Goal: Information Seeking & Learning: Learn about a topic

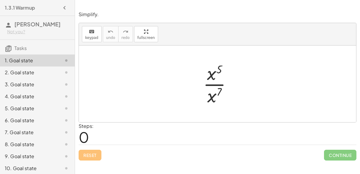
click at [210, 74] on div at bounding box center [219, 84] width 39 height 46
click at [217, 92] on div at bounding box center [219, 84] width 39 height 46
click at [210, 83] on div at bounding box center [219, 84] width 39 height 46
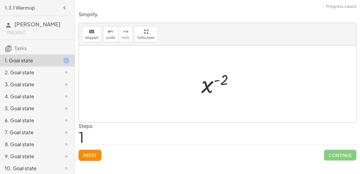
click at [211, 87] on div at bounding box center [219, 84] width 43 height 30
click at [222, 82] on div at bounding box center [219, 84] width 43 height 30
click at [213, 86] on div at bounding box center [219, 84] width 43 height 30
click at [205, 86] on div at bounding box center [219, 84] width 43 height 30
click at [221, 84] on div at bounding box center [219, 84] width 43 height 30
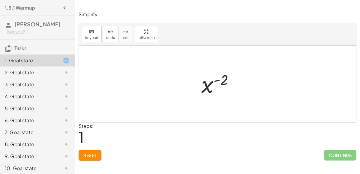
click at [221, 84] on div at bounding box center [219, 84] width 43 height 30
click at [26, 75] on div "2. Goal state" at bounding box center [29, 72] width 48 height 7
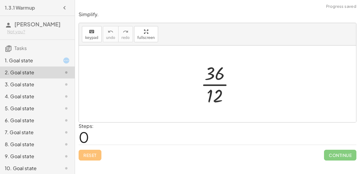
click at [214, 74] on div at bounding box center [220, 84] width 45 height 46
click at [219, 85] on div at bounding box center [220, 84] width 45 height 46
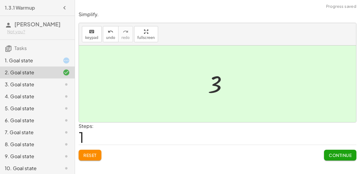
click at [75, 64] on div "1. Goal state" at bounding box center [37, 61] width 75 height 12
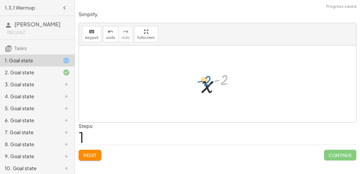
drag, startPoint x: 217, startPoint y: 81, endPoint x: 200, endPoint y: 76, distance: 17.4
click at [200, 76] on div at bounding box center [219, 84] width 43 height 30
click at [202, 84] on div at bounding box center [219, 84] width 43 height 30
click at [203, 85] on div at bounding box center [219, 84] width 43 height 30
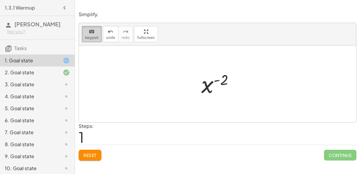
click at [90, 30] on icon "keyboard" at bounding box center [92, 31] width 6 height 7
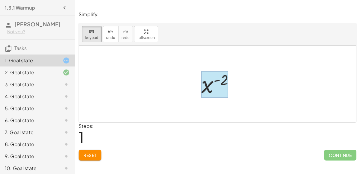
click at [210, 82] on div at bounding box center [214, 84] width 27 height 27
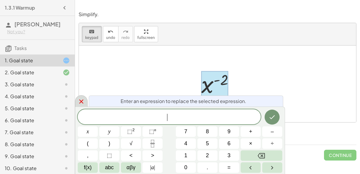
click at [80, 102] on icon at bounding box center [81, 102] width 4 height 4
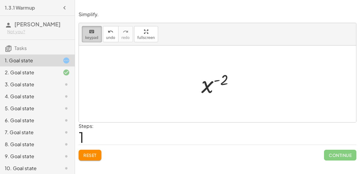
click at [91, 34] on icon "keyboard" at bounding box center [92, 31] width 6 height 7
click at [202, 85] on div at bounding box center [219, 84] width 43 height 30
click at [94, 35] on button "keyboard keypad" at bounding box center [92, 34] width 20 height 16
click at [215, 87] on div at bounding box center [219, 84] width 43 height 30
click at [221, 84] on div at bounding box center [220, 80] width 14 height 16
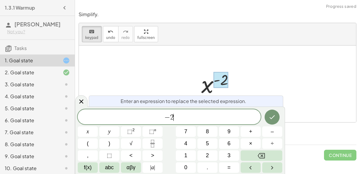
click at [201, 116] on span "− 2 ​" at bounding box center [169, 117] width 183 height 8
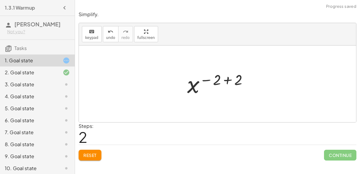
click at [227, 79] on div at bounding box center [219, 84] width 71 height 30
click at [210, 84] on div at bounding box center [220, 84] width 36 height 30
click at [210, 84] on div at bounding box center [219, 84] width 25 height 30
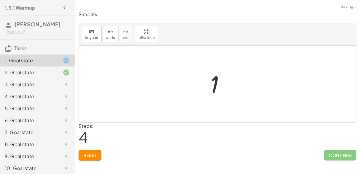
click at [210, 84] on div at bounding box center [219, 84] width 25 height 30
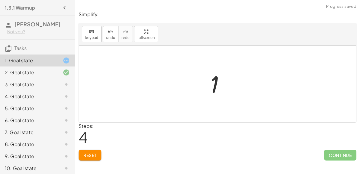
click at [35, 81] on div "3. Goal state" at bounding box center [29, 84] width 48 height 7
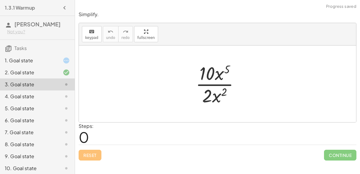
click at [226, 67] on div at bounding box center [219, 84] width 55 height 46
click at [215, 73] on div at bounding box center [219, 84] width 55 height 46
click at [223, 77] on div at bounding box center [219, 84] width 55 height 46
click at [222, 85] on div at bounding box center [219, 84] width 55 height 46
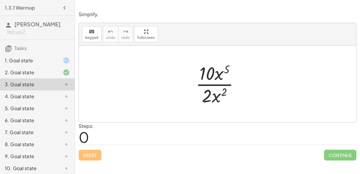
click at [222, 85] on div at bounding box center [219, 84] width 55 height 46
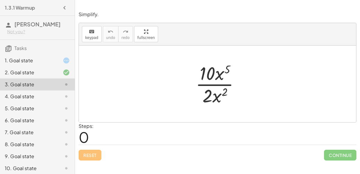
click at [222, 85] on div at bounding box center [219, 84] width 55 height 46
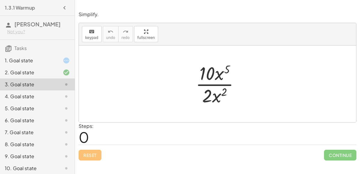
click at [222, 85] on div at bounding box center [219, 84] width 55 height 46
click at [222, 70] on div at bounding box center [219, 84] width 55 height 46
click at [60, 95] on div at bounding box center [61, 96] width 17 height 7
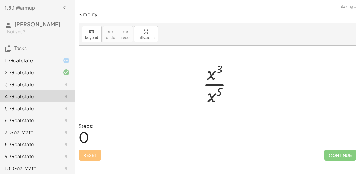
click at [53, 119] on div "6. Goal state" at bounding box center [29, 120] width 48 height 7
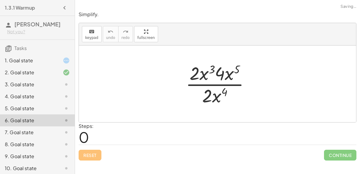
click at [46, 103] on div "5. Goal state" at bounding box center [37, 109] width 75 height 12
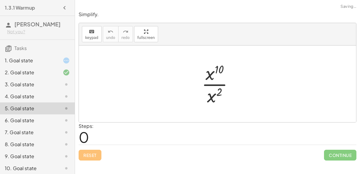
click at [39, 90] on div "3. Goal state" at bounding box center [37, 85] width 75 height 12
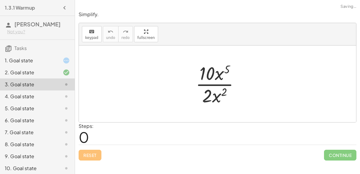
click at [218, 79] on div at bounding box center [219, 84] width 55 height 46
click at [65, 91] on div "4. Goal state" at bounding box center [37, 97] width 75 height 12
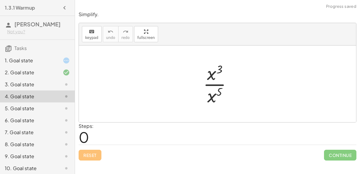
click at [222, 83] on div at bounding box center [220, 84] width 40 height 46
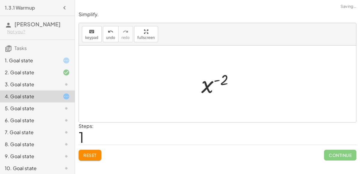
click at [89, 154] on span "Reset" at bounding box center [89, 155] width 13 height 5
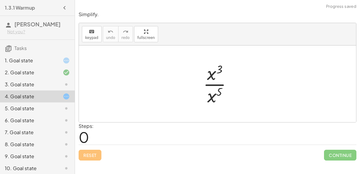
click at [52, 108] on div "5. Goal state" at bounding box center [29, 108] width 48 height 7
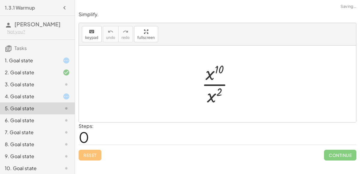
click at [53, 117] on div at bounding box center [61, 120] width 17 height 7
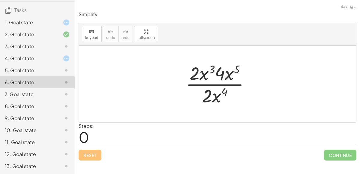
scroll to position [42, 0]
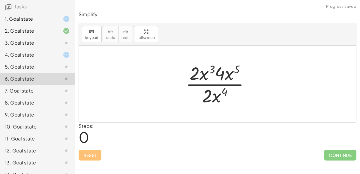
click at [42, 92] on div "7. Goal state" at bounding box center [29, 90] width 48 height 7
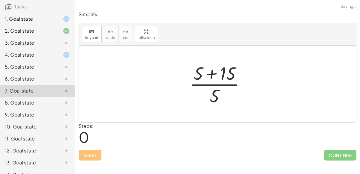
click at [217, 65] on div at bounding box center [219, 84] width 67 height 46
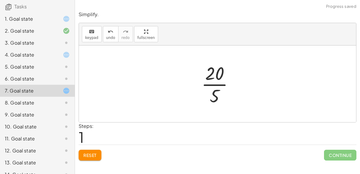
click at [215, 82] on div at bounding box center [219, 84] width 43 height 46
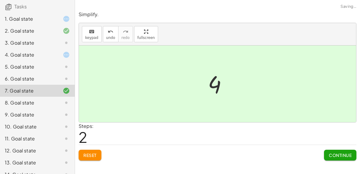
click at [55, 102] on div at bounding box center [61, 102] width 17 height 7
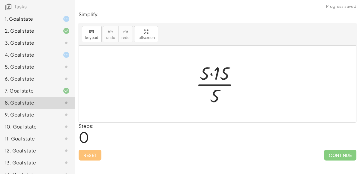
click at [216, 79] on div at bounding box center [220, 84] width 54 height 46
click at [213, 74] on div at bounding box center [220, 84] width 54 height 46
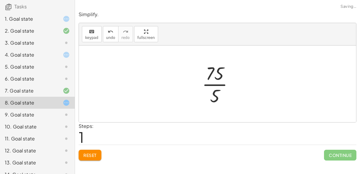
click at [215, 83] on div at bounding box center [220, 84] width 42 height 46
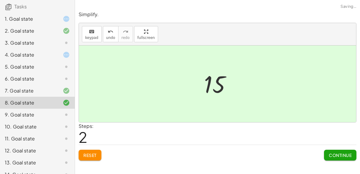
click at [61, 113] on div at bounding box center [61, 114] width 17 height 7
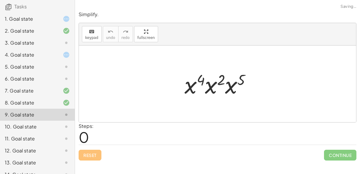
click at [210, 82] on div at bounding box center [219, 84] width 77 height 31
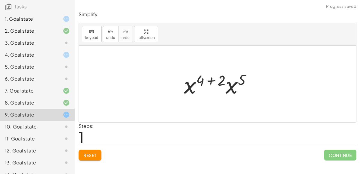
click at [232, 88] on div at bounding box center [220, 84] width 78 height 31
click at [226, 78] on div at bounding box center [219, 84] width 79 height 30
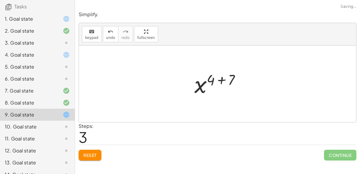
click at [226, 78] on div at bounding box center [219, 84] width 57 height 30
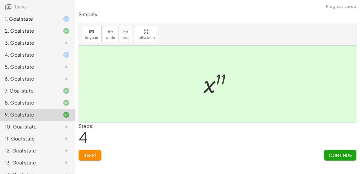
click at [52, 125] on div "10. Goal state" at bounding box center [29, 126] width 48 height 7
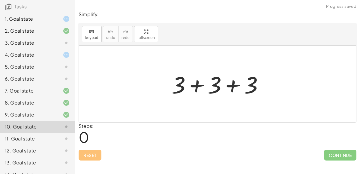
click at [230, 87] on div at bounding box center [219, 84] width 102 height 31
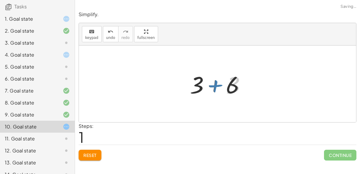
click at [230, 87] on div at bounding box center [220, 84] width 66 height 31
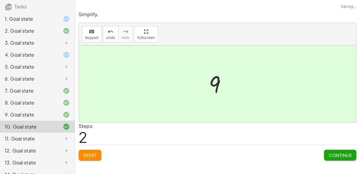
click at [59, 136] on div at bounding box center [61, 138] width 17 height 7
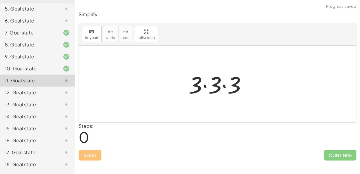
scroll to position [134, 0]
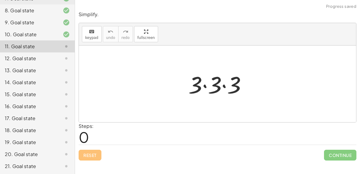
click at [201, 86] on div at bounding box center [219, 84] width 69 height 31
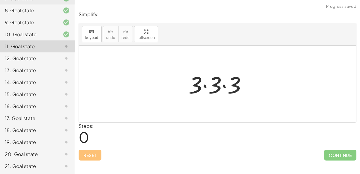
click at [207, 85] on div at bounding box center [219, 84] width 69 height 31
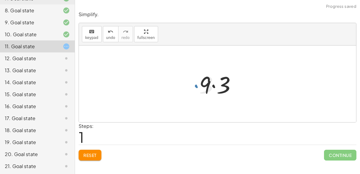
click at [207, 85] on div at bounding box center [220, 84] width 48 height 31
click at [213, 86] on div at bounding box center [220, 84] width 48 height 31
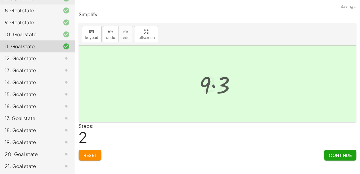
click at [213, 86] on div at bounding box center [219, 84] width 41 height 30
click at [44, 59] on div "12. Goal state" at bounding box center [29, 58] width 48 height 7
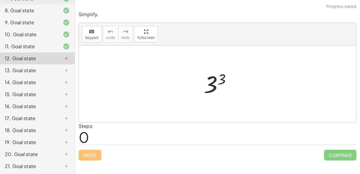
click at [216, 85] on div at bounding box center [220, 84] width 38 height 30
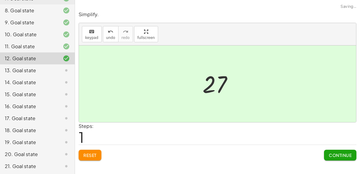
click at [63, 67] on icon at bounding box center [66, 70] width 7 height 7
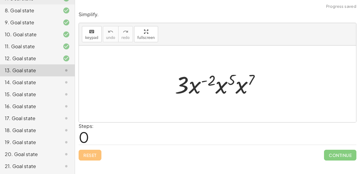
click at [224, 82] on div at bounding box center [220, 84] width 96 height 31
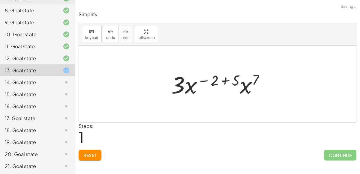
click at [246, 90] on div at bounding box center [220, 84] width 104 height 31
click at [234, 82] on div at bounding box center [219, 84] width 105 height 31
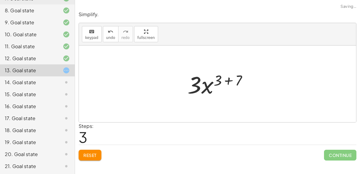
click at [230, 76] on div at bounding box center [219, 84] width 71 height 31
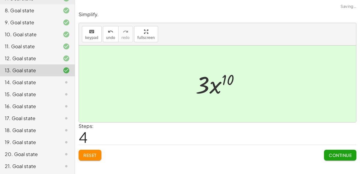
click at [53, 86] on div "14. Goal state" at bounding box center [37, 82] width 75 height 12
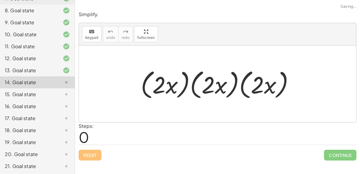
click at [167, 81] on div at bounding box center [220, 84] width 164 height 34
click at [222, 82] on div at bounding box center [220, 84] width 164 height 34
click at [192, 79] on div at bounding box center [220, 84] width 164 height 34
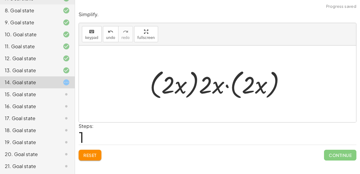
click at [195, 81] on div at bounding box center [220, 84] width 146 height 34
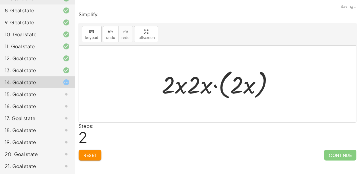
click at [217, 84] on div at bounding box center [220, 84] width 122 height 34
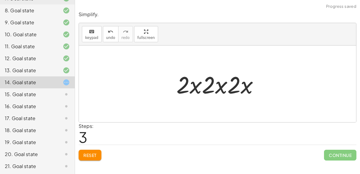
click at [239, 88] on div at bounding box center [219, 84] width 93 height 31
click at [215, 85] on div at bounding box center [219, 84] width 93 height 31
drag, startPoint x: 219, startPoint y: 88, endPoint x: 193, endPoint y: 85, distance: 26.5
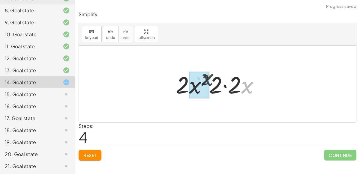
drag, startPoint x: 249, startPoint y: 88, endPoint x: 209, endPoint y: 79, distance: 41.3
click at [209, 79] on div at bounding box center [220, 84] width 94 height 31
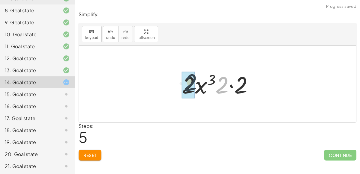
drag, startPoint x: 224, startPoint y: 85, endPoint x: 195, endPoint y: 82, distance: 28.9
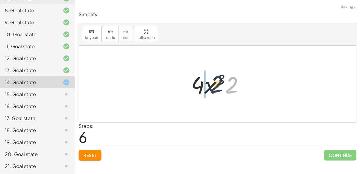
drag, startPoint x: 234, startPoint y: 92, endPoint x: 202, endPoint y: 91, distance: 31.2
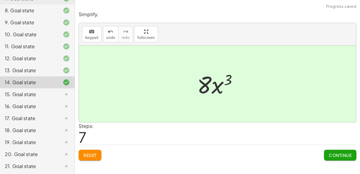
click at [34, 91] on div "15. Goal state" at bounding box center [29, 94] width 48 height 7
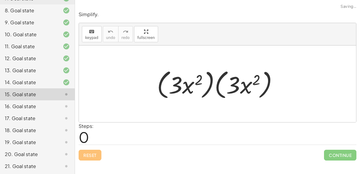
click at [209, 81] on div at bounding box center [220, 84] width 132 height 34
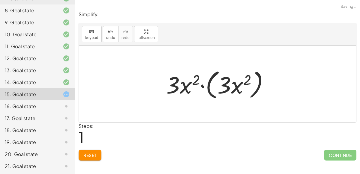
click at [208, 83] on div at bounding box center [220, 84] width 114 height 34
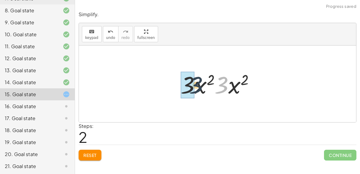
drag, startPoint x: 222, startPoint y: 90, endPoint x: 189, endPoint y: 91, distance: 32.7
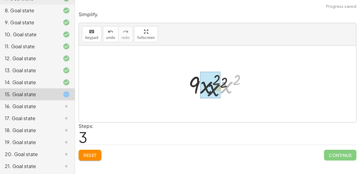
drag, startPoint x: 223, startPoint y: 90, endPoint x: 206, endPoint y: 92, distance: 17.4
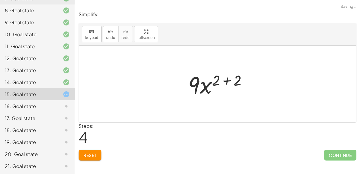
click at [222, 83] on div at bounding box center [220, 84] width 70 height 31
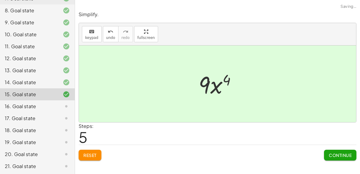
click at [61, 104] on div at bounding box center [61, 106] width 17 height 7
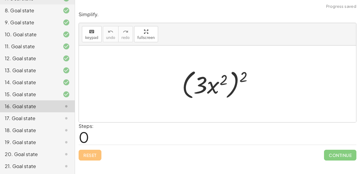
click at [231, 86] on div at bounding box center [220, 84] width 82 height 34
click at [237, 90] on div at bounding box center [220, 84] width 82 height 34
click at [233, 89] on div at bounding box center [220, 84] width 82 height 34
click at [227, 81] on div at bounding box center [220, 84] width 82 height 34
drag, startPoint x: 242, startPoint y: 80, endPoint x: 211, endPoint y: 82, distance: 31.2
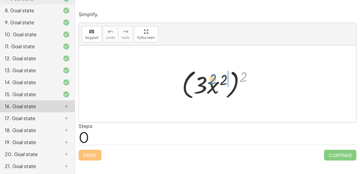
click at [211, 82] on div at bounding box center [220, 84] width 82 height 34
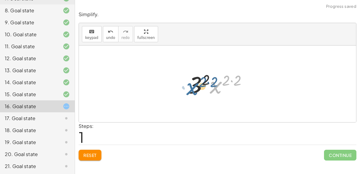
drag, startPoint x: 217, startPoint y: 89, endPoint x: 194, endPoint y: 89, distance: 23.7
click at [194, 89] on div at bounding box center [220, 84] width 70 height 31
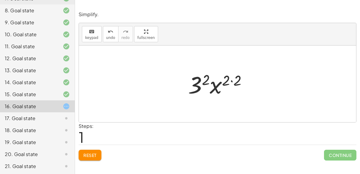
click at [226, 80] on div at bounding box center [220, 84] width 70 height 31
click at [228, 79] on div at bounding box center [220, 84] width 70 height 31
click at [233, 80] on div at bounding box center [220, 84] width 70 height 31
click at [233, 80] on div at bounding box center [220, 84] width 58 height 31
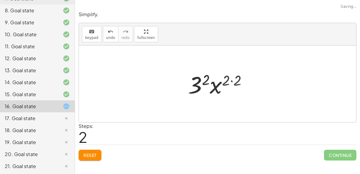
click at [233, 80] on div at bounding box center [220, 84] width 58 height 31
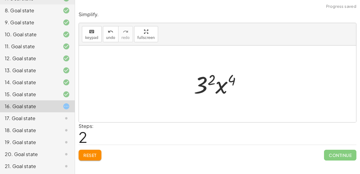
click at [201, 85] on div at bounding box center [220, 84] width 58 height 31
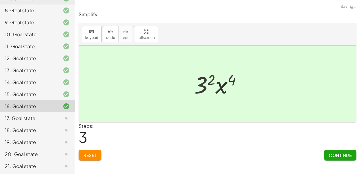
click at [201, 85] on div at bounding box center [219, 84] width 49 height 31
click at [47, 115] on div "17. Goal state" at bounding box center [29, 118] width 48 height 7
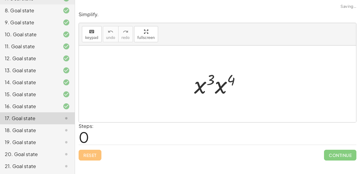
click at [210, 83] on div at bounding box center [219, 84] width 57 height 31
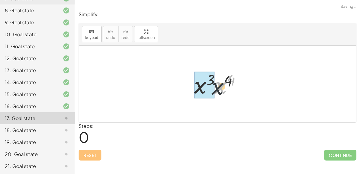
drag, startPoint x: 219, startPoint y: 86, endPoint x: 203, endPoint y: 90, distance: 16.1
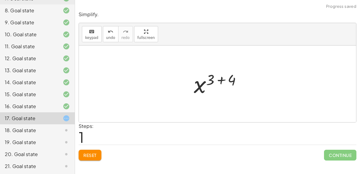
click at [211, 80] on div at bounding box center [220, 84] width 58 height 30
click at [220, 77] on div at bounding box center [220, 84] width 58 height 30
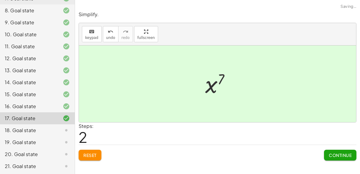
click at [42, 130] on div "18. Goal state" at bounding box center [29, 130] width 48 height 7
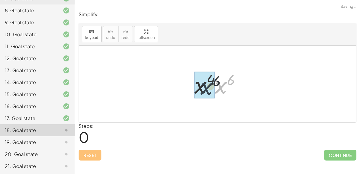
drag, startPoint x: 222, startPoint y: 84, endPoint x: 204, endPoint y: 86, distance: 18.4
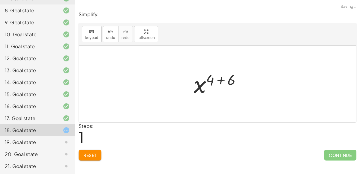
click at [222, 79] on div at bounding box center [220, 84] width 58 height 30
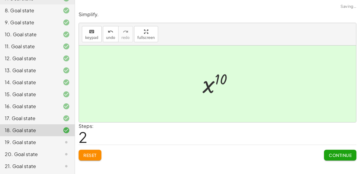
click at [55, 141] on div at bounding box center [61, 142] width 17 height 7
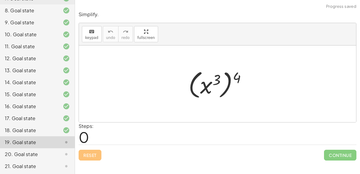
click at [224, 90] on div at bounding box center [219, 83] width 69 height 33
drag, startPoint x: 236, startPoint y: 77, endPoint x: 219, endPoint y: 84, distance: 18.8
click at [219, 84] on div at bounding box center [219, 83] width 69 height 33
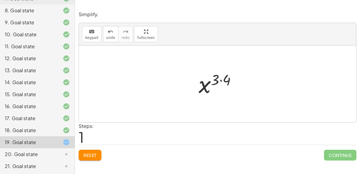
click at [218, 81] on div at bounding box center [219, 84] width 48 height 30
click at [219, 82] on div at bounding box center [219, 84] width 48 height 30
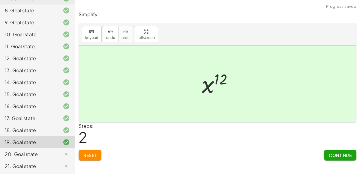
click at [67, 154] on icon at bounding box center [66, 154] width 7 height 7
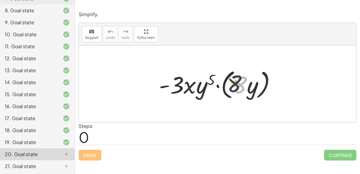
drag, startPoint x: 236, startPoint y: 85, endPoint x: 222, endPoint y: 83, distance: 13.3
click at [222, 83] on div at bounding box center [220, 84] width 128 height 34
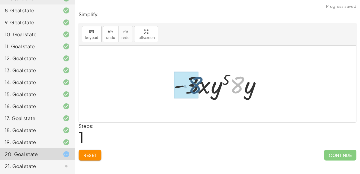
drag, startPoint x: 238, startPoint y: 84, endPoint x: 195, endPoint y: 85, distance: 43.5
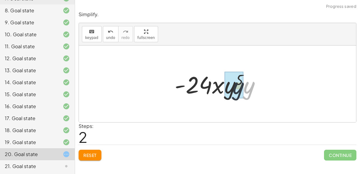
drag, startPoint x: 251, startPoint y: 89, endPoint x: 228, endPoint y: 90, distance: 22.5
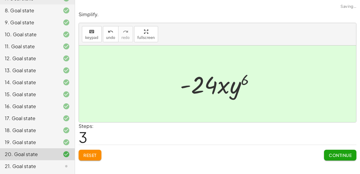
click at [53, 164] on div "21. Goal state" at bounding box center [29, 166] width 48 height 7
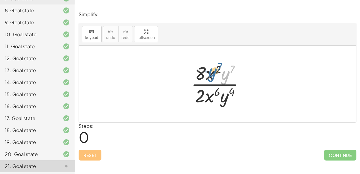
drag, startPoint x: 228, startPoint y: 74, endPoint x: 213, endPoint y: 72, distance: 15.4
click at [213, 72] on div at bounding box center [220, 84] width 64 height 46
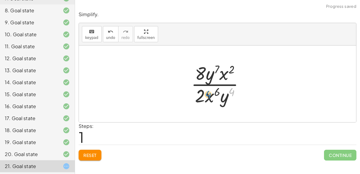
drag, startPoint x: 229, startPoint y: 95, endPoint x: 205, endPoint y: 96, distance: 24.0
click at [205, 96] on div at bounding box center [220, 84] width 64 height 46
click at [210, 95] on div at bounding box center [220, 84] width 64 height 46
click at [199, 79] on div at bounding box center [220, 84] width 64 height 46
click at [205, 86] on div at bounding box center [220, 84] width 64 height 46
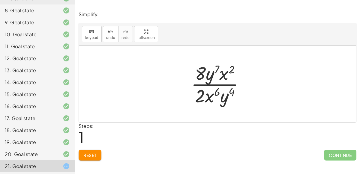
click at [201, 92] on div at bounding box center [220, 84] width 64 height 46
drag, startPoint x: 204, startPoint y: 96, endPoint x: 205, endPoint y: 71, distance: 24.9
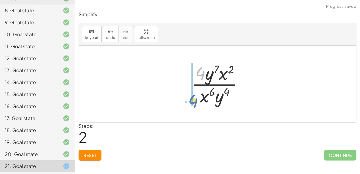
drag, startPoint x: 199, startPoint y: 73, endPoint x: 192, endPoint y: 101, distance: 28.8
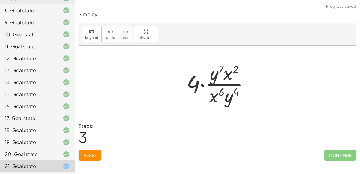
click at [219, 84] on div at bounding box center [219, 84] width 73 height 46
drag, startPoint x: 230, startPoint y: 101, endPoint x: 214, endPoint y: 69, distance: 35.9
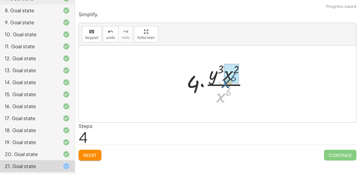
drag, startPoint x: 222, startPoint y: 94, endPoint x: 228, endPoint y: 76, distance: 18.8
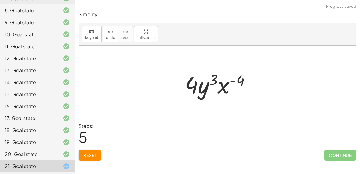
click at [209, 85] on div at bounding box center [220, 84] width 76 height 31
click at [223, 84] on div at bounding box center [220, 84] width 76 height 31
drag, startPoint x: 223, startPoint y: 84, endPoint x: 201, endPoint y: 88, distance: 22.6
click at [201, 88] on div at bounding box center [220, 84] width 76 height 31
drag, startPoint x: 237, startPoint y: 83, endPoint x: 195, endPoint y: 90, distance: 43.4
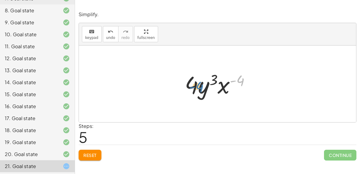
click at [195, 90] on div at bounding box center [220, 84] width 76 height 31
drag, startPoint x: 193, startPoint y: 88, endPoint x: 217, endPoint y: 86, distance: 23.4
click at [217, 86] on div at bounding box center [220, 84] width 76 height 31
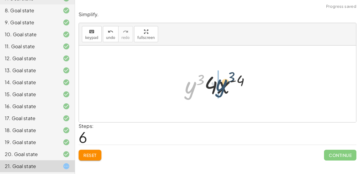
drag, startPoint x: 192, startPoint y: 87, endPoint x: 214, endPoint y: 87, distance: 21.9
click at [214, 87] on div at bounding box center [220, 84] width 76 height 31
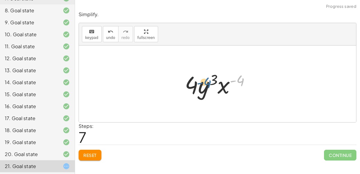
drag, startPoint x: 238, startPoint y: 81, endPoint x: 203, endPoint y: 78, distance: 35.2
click at [203, 78] on div at bounding box center [220, 84] width 76 height 31
drag, startPoint x: 222, startPoint y: 90, endPoint x: 194, endPoint y: 91, distance: 27.9
click at [194, 91] on div at bounding box center [220, 84] width 76 height 31
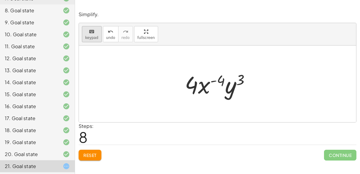
click at [90, 32] on icon "keyboard" at bounding box center [92, 31] width 6 height 7
click at [90, 154] on span "Reset" at bounding box center [89, 155] width 13 height 5
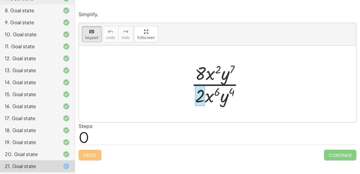
drag, startPoint x: 204, startPoint y: 76, endPoint x: 198, endPoint y: 96, distance: 20.8
click at [97, 40] on button "keyboard keypad" at bounding box center [92, 34] width 20 height 16
drag, startPoint x: 201, startPoint y: 94, endPoint x: 195, endPoint y: 95, distance: 5.8
click at [195, 95] on div at bounding box center [220, 84] width 64 height 46
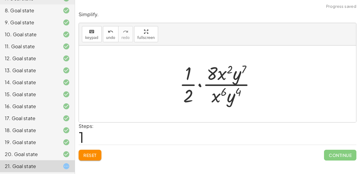
click at [90, 153] on span "Reset" at bounding box center [89, 155] width 13 height 5
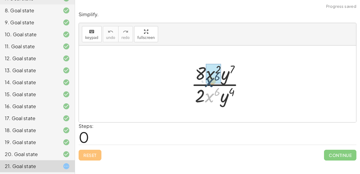
drag, startPoint x: 213, startPoint y: 94, endPoint x: 212, endPoint y: 79, distance: 15.6
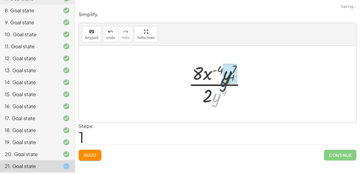
drag, startPoint x: 217, startPoint y: 97, endPoint x: 225, endPoint y: 80, distance: 18.5
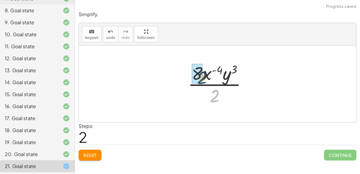
drag, startPoint x: 216, startPoint y: 94, endPoint x: 202, endPoint y: 73, distance: 25.2
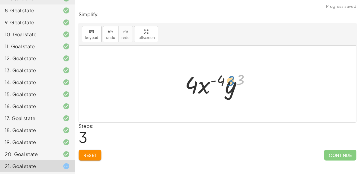
click at [239, 82] on div at bounding box center [220, 84] width 76 height 31
drag, startPoint x: 232, startPoint y: 85, endPoint x: 244, endPoint y: 88, distance: 12.1
click at [244, 88] on div at bounding box center [220, 84] width 76 height 31
click at [47, 151] on div "20. Goal state" at bounding box center [29, 154] width 48 height 7
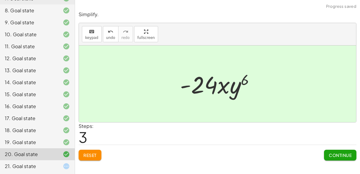
scroll to position [0, 0]
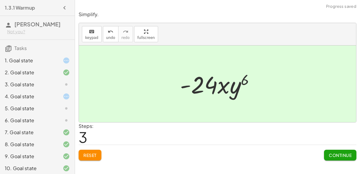
click at [38, 120] on div "6. Goal state" at bounding box center [29, 120] width 48 height 7
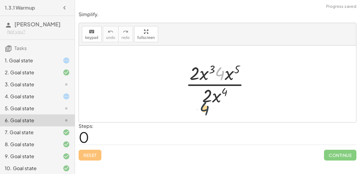
drag, startPoint x: 220, startPoint y: 74, endPoint x: 204, endPoint y: 110, distance: 39.6
drag, startPoint x: 194, startPoint y: 74, endPoint x: 207, endPoint y: 92, distance: 21.7
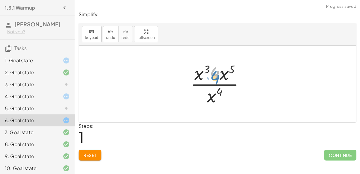
drag, startPoint x: 210, startPoint y: 73, endPoint x: 211, endPoint y: 77, distance: 3.9
click at [211, 77] on div at bounding box center [219, 84] width 65 height 46
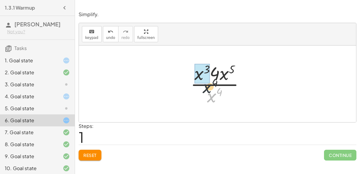
drag, startPoint x: 213, startPoint y: 95, endPoint x: 203, endPoint y: 77, distance: 20.7
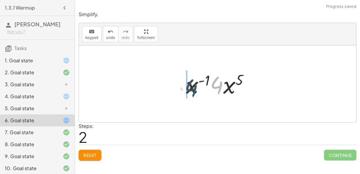
drag, startPoint x: 216, startPoint y: 82, endPoint x: 189, endPoint y: 84, distance: 27.1
click at [189, 84] on div at bounding box center [220, 84] width 74 height 31
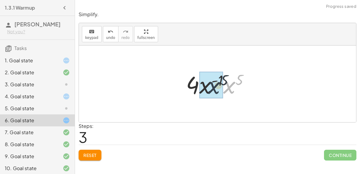
drag, startPoint x: 225, startPoint y: 87, endPoint x: 207, endPoint y: 88, distance: 18.0
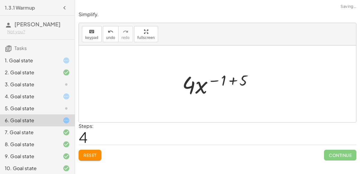
click at [225, 79] on div at bounding box center [220, 84] width 82 height 31
click at [232, 78] on div at bounding box center [220, 84] width 82 height 31
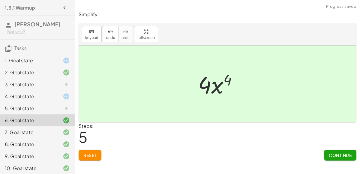
click at [14, 106] on div "5. Goal state" at bounding box center [29, 108] width 48 height 7
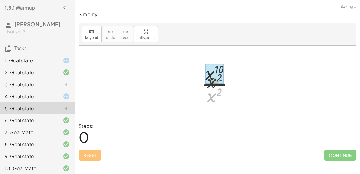
drag, startPoint x: 212, startPoint y: 96, endPoint x: 211, endPoint y: 80, distance: 16.2
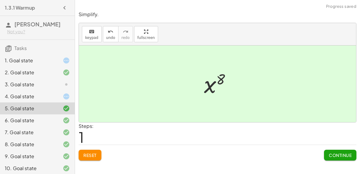
click at [37, 93] on div "4. Goal state" at bounding box center [29, 96] width 48 height 7
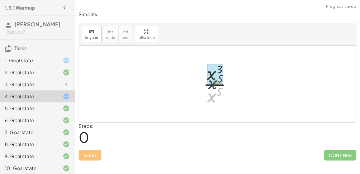
drag, startPoint x: 213, startPoint y: 94, endPoint x: 213, endPoint y: 78, distance: 16.5
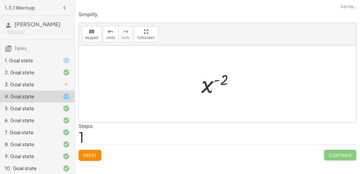
click at [216, 82] on div at bounding box center [219, 84] width 43 height 30
click at [207, 89] on div at bounding box center [219, 84] width 43 height 30
click at [47, 87] on div "3. Goal state" at bounding box center [29, 84] width 48 height 7
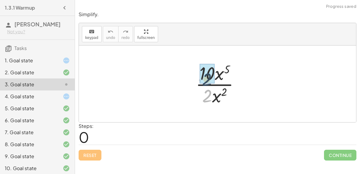
drag, startPoint x: 210, startPoint y: 94, endPoint x: 210, endPoint y: 77, distance: 16.8
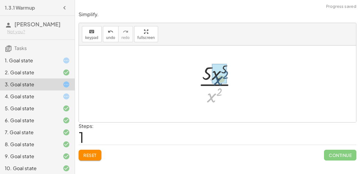
drag, startPoint x: 212, startPoint y: 96, endPoint x: 219, endPoint y: 78, distance: 18.6
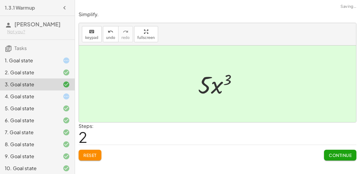
click at [54, 59] on div at bounding box center [61, 60] width 17 height 7
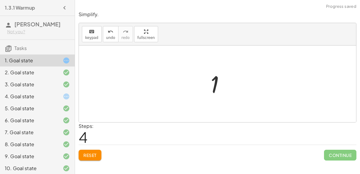
click at [79, 156] on button "Reset" at bounding box center [90, 155] width 23 height 11
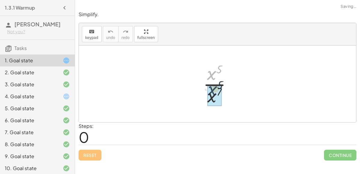
drag, startPoint x: 213, startPoint y: 78, endPoint x: 214, endPoint y: 94, distance: 15.6
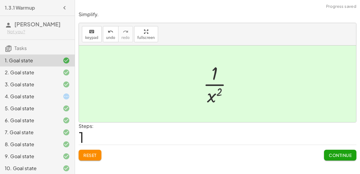
click at [52, 96] on div "4. Goal state" at bounding box center [29, 96] width 48 height 7
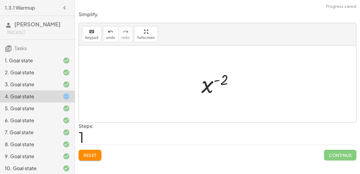
click at [96, 153] on span "Reset" at bounding box center [89, 155] width 13 height 5
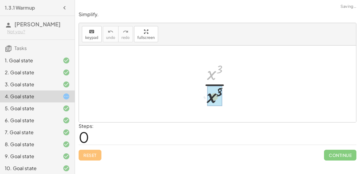
drag, startPoint x: 210, startPoint y: 71, endPoint x: 210, endPoint y: 95, distance: 23.4
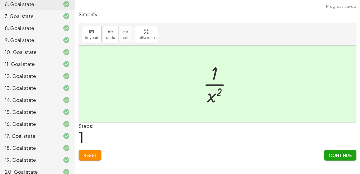
scroll to position [134, 0]
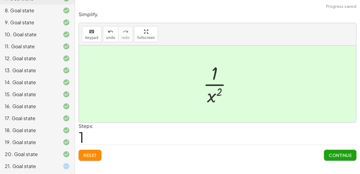
click at [61, 163] on div at bounding box center [61, 166] width 17 height 7
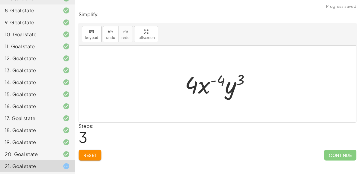
click at [92, 153] on span "Reset" at bounding box center [89, 155] width 13 height 5
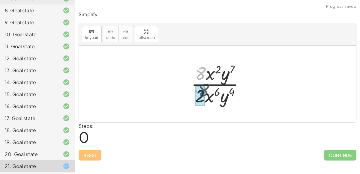
drag, startPoint x: 200, startPoint y: 75, endPoint x: 204, endPoint y: 92, distance: 17.1
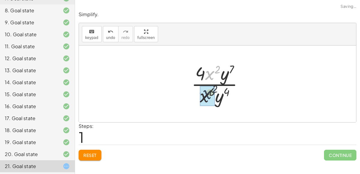
drag, startPoint x: 209, startPoint y: 74, endPoint x: 206, endPoint y: 94, distance: 20.0
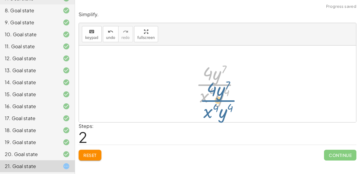
drag, startPoint x: 212, startPoint y: 79, endPoint x: 211, endPoint y: 75, distance: 4.3
click at [211, 75] on div at bounding box center [220, 84] width 54 height 46
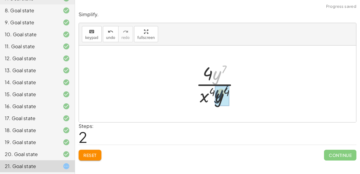
drag, startPoint x: 216, startPoint y: 70, endPoint x: 217, endPoint y: 91, distance: 20.7
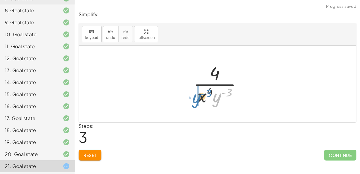
drag, startPoint x: 217, startPoint y: 91, endPoint x: 196, endPoint y: 91, distance: 21.3
click at [196, 91] on div at bounding box center [219, 84] width 59 height 46
drag, startPoint x: 205, startPoint y: 93, endPoint x: 226, endPoint y: 95, distance: 21.4
click at [226, 95] on div at bounding box center [219, 84] width 59 height 46
click at [97, 150] on button "Reset" at bounding box center [90, 155] width 23 height 11
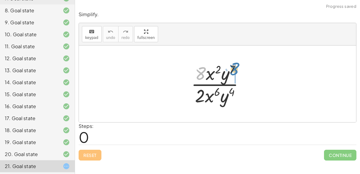
drag, startPoint x: 189, startPoint y: 69, endPoint x: 224, endPoint y: 65, distance: 35.3
click at [224, 65] on div at bounding box center [220, 84] width 64 height 46
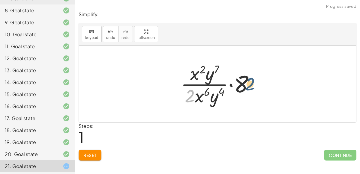
drag, startPoint x: 190, startPoint y: 96, endPoint x: 254, endPoint y: 83, distance: 65.2
click at [254, 83] on div at bounding box center [220, 84] width 84 height 46
drag, startPoint x: 191, startPoint y: 92, endPoint x: 240, endPoint y: 82, distance: 50.6
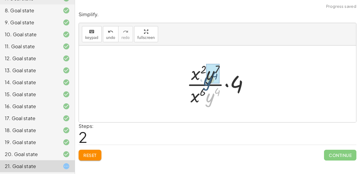
drag, startPoint x: 212, startPoint y: 97, endPoint x: 210, endPoint y: 80, distance: 16.7
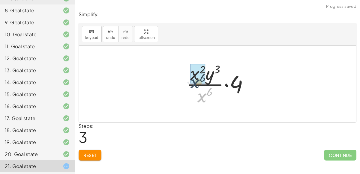
drag, startPoint x: 206, startPoint y: 95, endPoint x: 201, endPoint y: 84, distance: 12.6
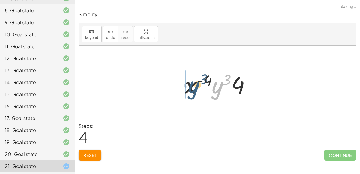
drag, startPoint x: 216, startPoint y: 87, endPoint x: 186, endPoint y: 88, distance: 29.4
click at [186, 88] on div at bounding box center [220, 84] width 76 height 31
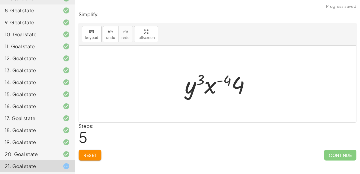
click at [100, 152] on button "Reset" at bounding box center [90, 155] width 23 height 11
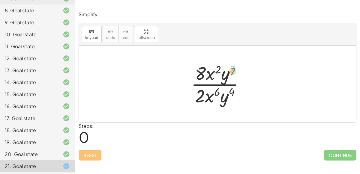
click at [230, 73] on div at bounding box center [220, 84] width 64 height 46
drag, startPoint x: 223, startPoint y: 97, endPoint x: 223, endPoint y: 79, distance: 18.0
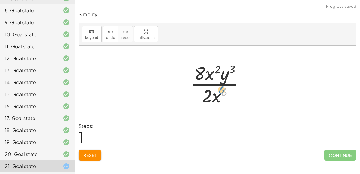
click at [220, 96] on div at bounding box center [219, 84] width 65 height 46
drag, startPoint x: 216, startPoint y: 94, endPoint x: 210, endPoint y: 78, distance: 17.6
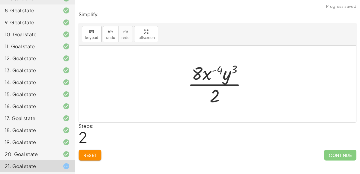
click at [217, 84] on div at bounding box center [220, 84] width 70 height 46
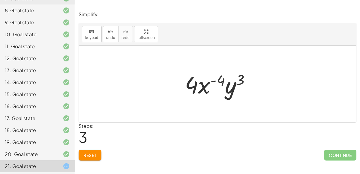
click at [87, 160] on div "Simplify. keyboard keypad undo undo redo redo fullscreen · 8 · x 2 · y 7 · 2 · …" at bounding box center [217, 85] width 285 height 157
click at [84, 156] on span "Reset" at bounding box center [89, 155] width 13 height 5
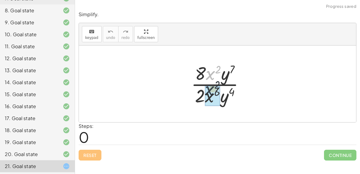
drag, startPoint x: 210, startPoint y: 72, endPoint x: 209, endPoint y: 91, distance: 18.3
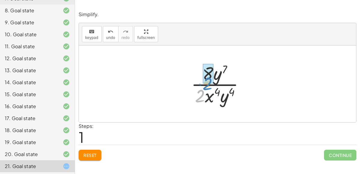
drag, startPoint x: 197, startPoint y: 94, endPoint x: 208, endPoint y: 72, distance: 24.1
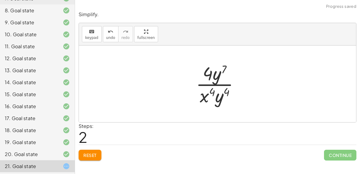
click at [222, 80] on div at bounding box center [220, 84] width 54 height 46
drag, startPoint x: 219, startPoint y: 94, endPoint x: 217, endPoint y: 79, distance: 14.5
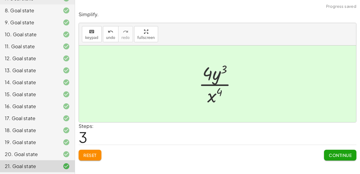
scroll to position [0, 0]
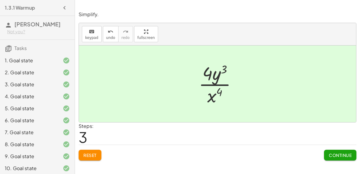
click at [334, 153] on span "Continue" at bounding box center [340, 155] width 23 height 5
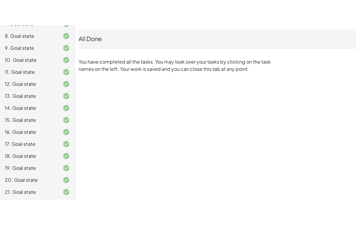
scroll to position [83, 0]
